Goal: Navigation & Orientation: Go to known website

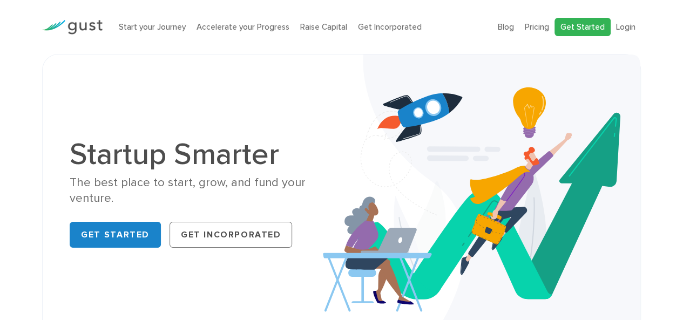
click at [589, 31] on link "Get Started" at bounding box center [582, 27] width 56 height 19
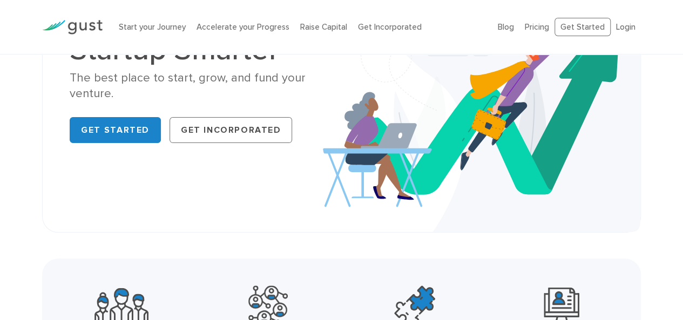
scroll to position [108, 0]
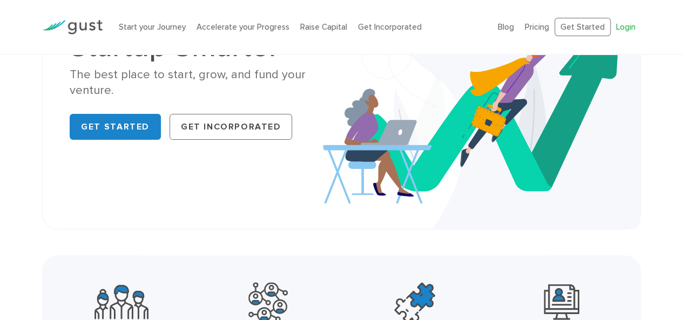
click at [632, 23] on link "Login" at bounding box center [625, 27] width 19 height 10
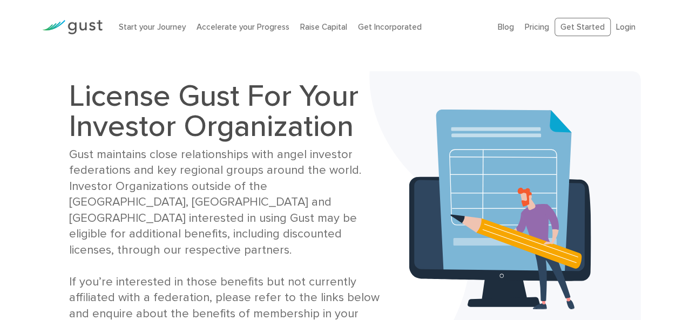
click at [628, 33] on ul "Blog FAQ Pricing Get Started Login Login" at bounding box center [569, 27] width 143 height 19
click at [629, 29] on link "Login" at bounding box center [625, 27] width 19 height 10
